Goal: Entertainment & Leisure: Consume media (video, audio)

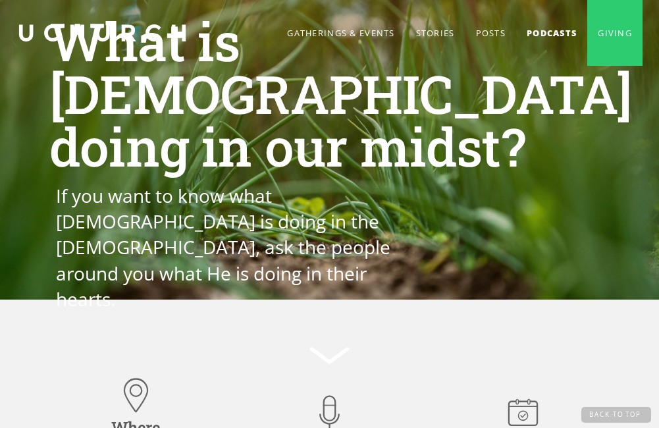
scroll to position [1786, 0]
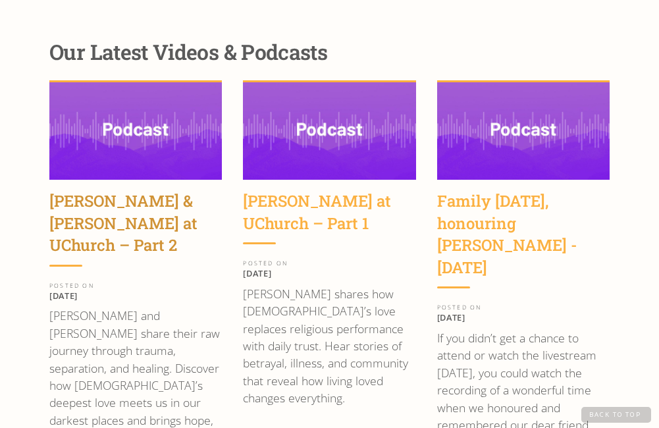
click at [124, 190] on div "[PERSON_NAME] & [PERSON_NAME] at UChurch – Part 2" at bounding box center [135, 223] width 172 height 66
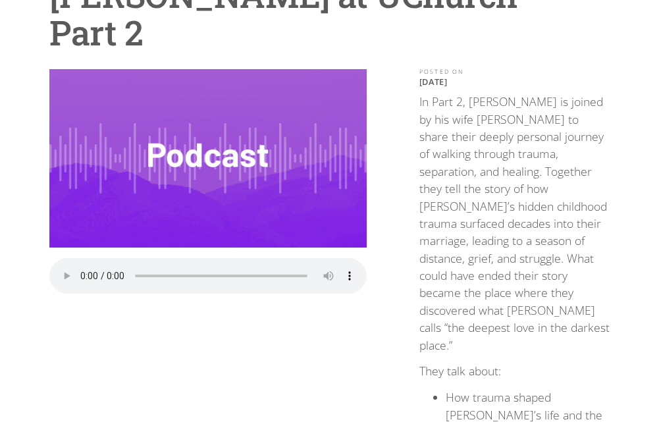
scroll to position [196, 0]
